Goal: Task Accomplishment & Management: Manage account settings

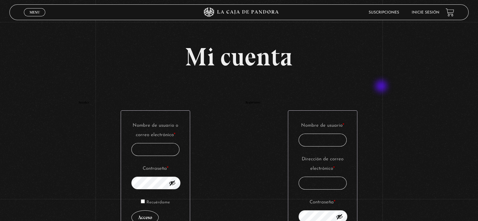
scroll to position [31, 0]
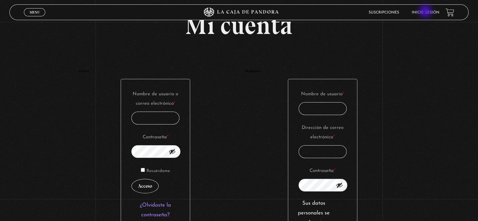
click at [426, 12] on link "Inicie sesión" at bounding box center [425, 13] width 28 height 4
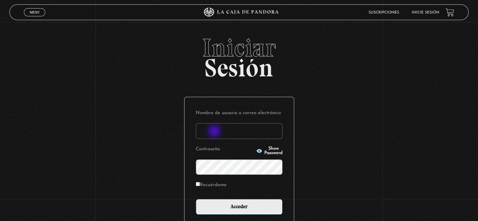
click at [215, 132] on input "Nombre de usuario o correo electrónico" at bounding box center [239, 131] width 87 height 16
type input "[EMAIL_ADDRESS][DOMAIN_NAME]"
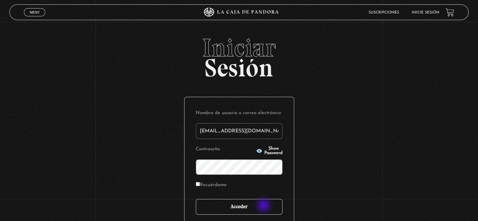
click at [264, 206] on input "Acceder" at bounding box center [239, 207] width 87 height 16
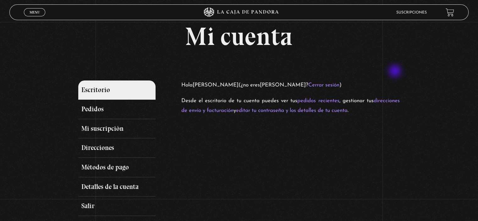
scroll to position [31, 0]
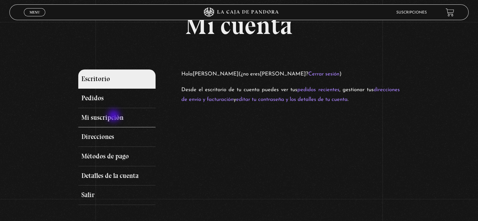
click at [114, 116] on link "Mi suscripción" at bounding box center [116, 117] width 77 height 19
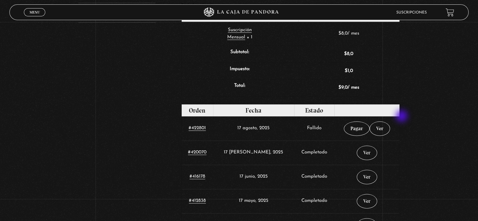
scroll to position [210, 0]
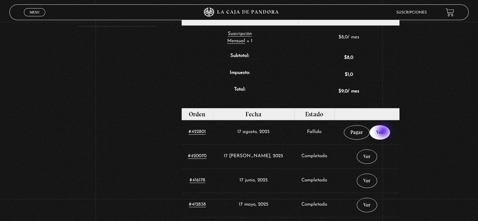
click at [384, 132] on link "Ver" at bounding box center [379, 132] width 20 height 14
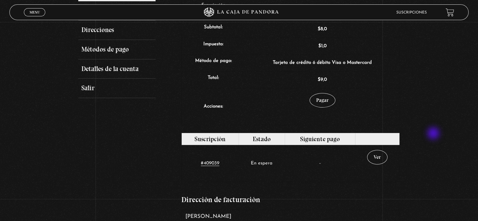
scroll to position [149, 0]
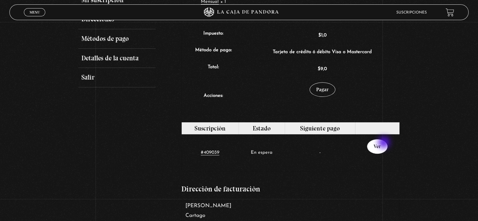
click at [384, 143] on link "Ver" at bounding box center [377, 146] width 20 height 14
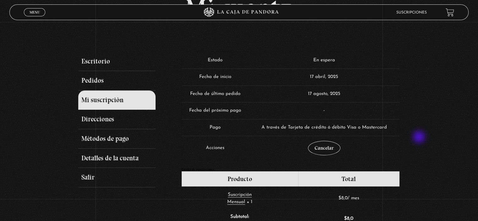
scroll to position [63, 0]
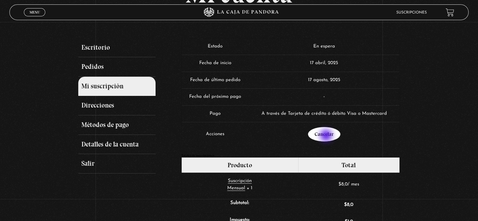
click at [327, 136] on link "Cancelar" at bounding box center [324, 134] width 32 height 14
